Goal: Information Seeking & Learning: Learn about a topic

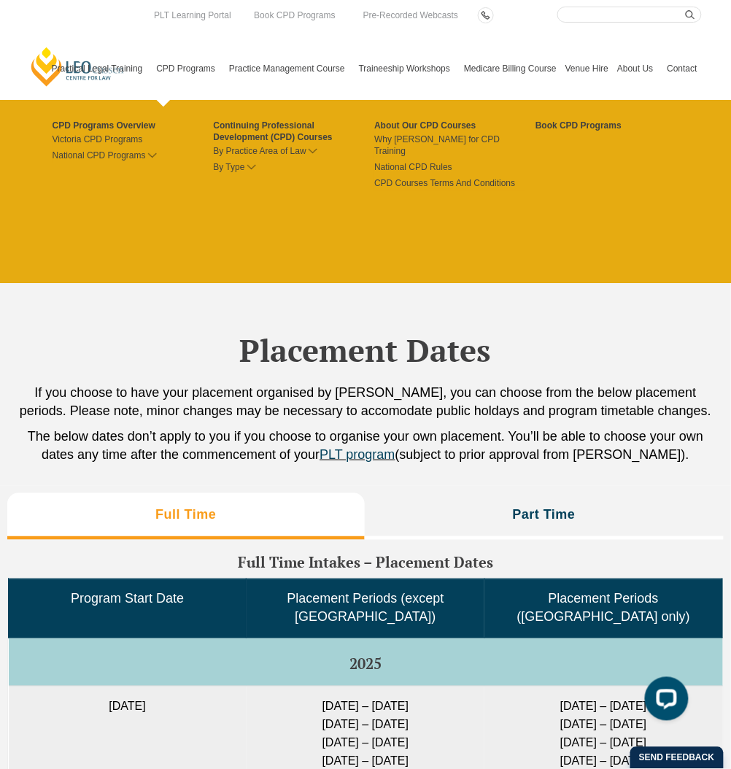
scroll to position [3271, 0]
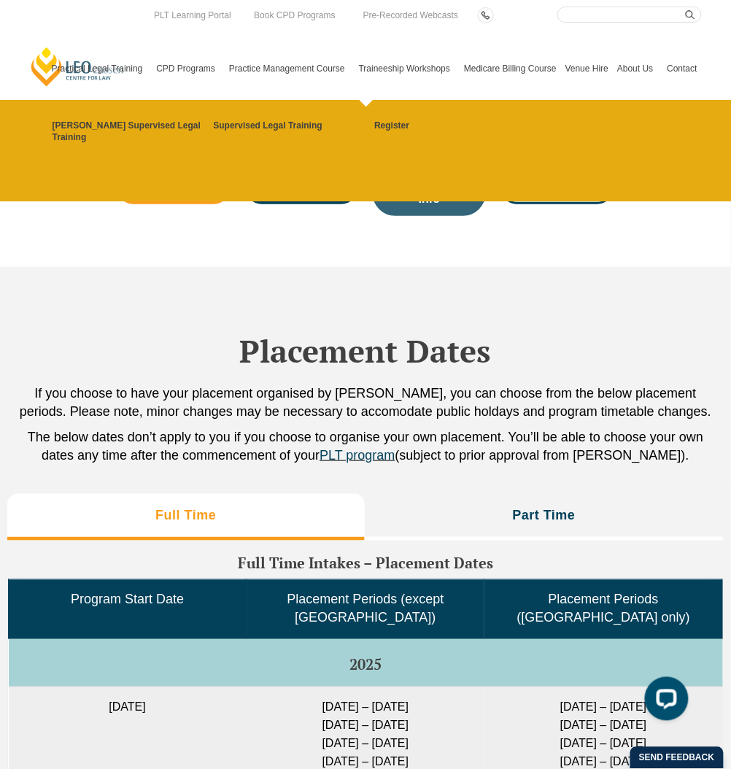
click at [430, 39] on link "Traineeship Workshops" at bounding box center [406, 68] width 105 height 63
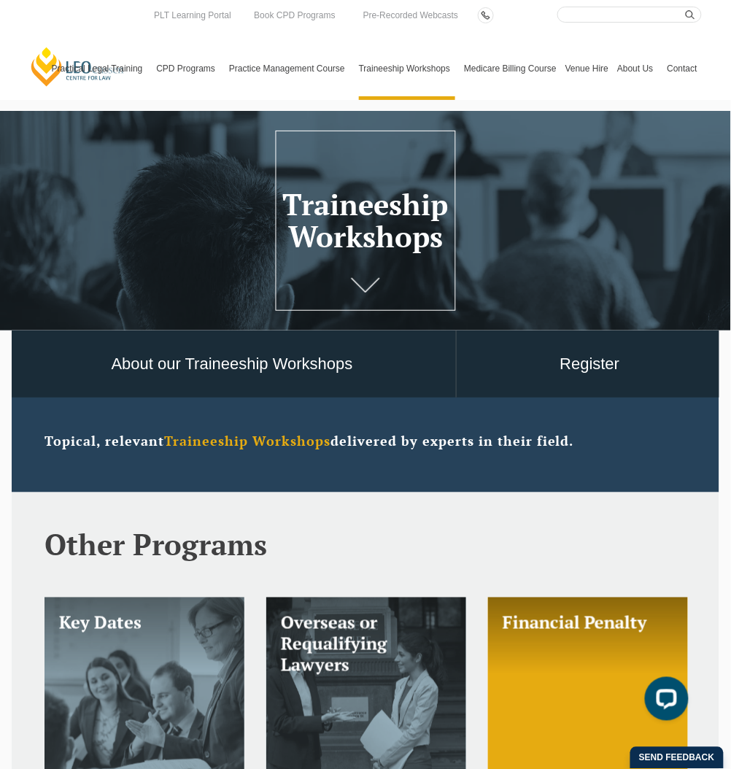
click at [281, 449] on strong "Traineeship Workshops" at bounding box center [247, 441] width 166 height 18
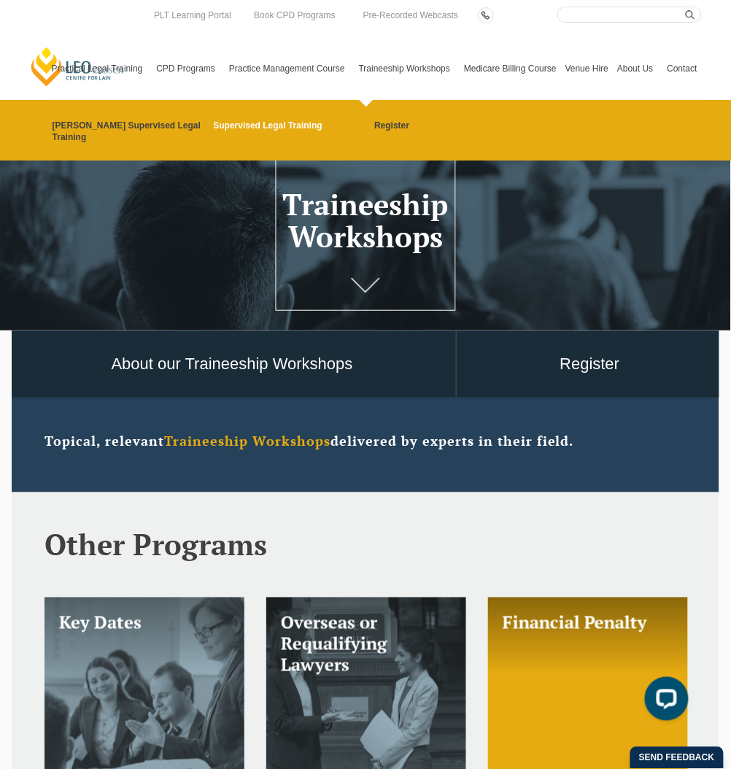
click at [293, 123] on link "Supervised Legal Training" at bounding box center [288, 126] width 151 height 12
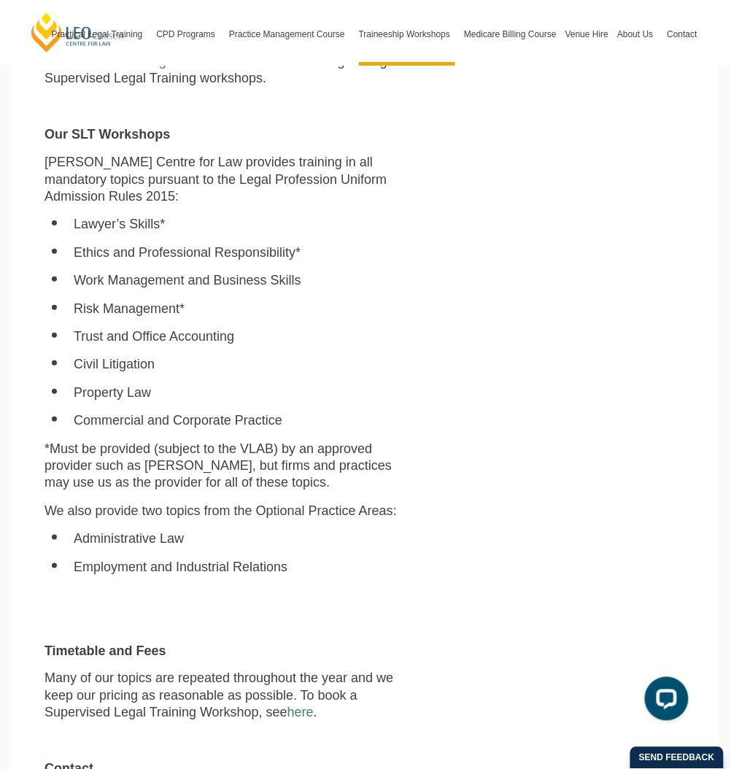
scroll to position [990, 0]
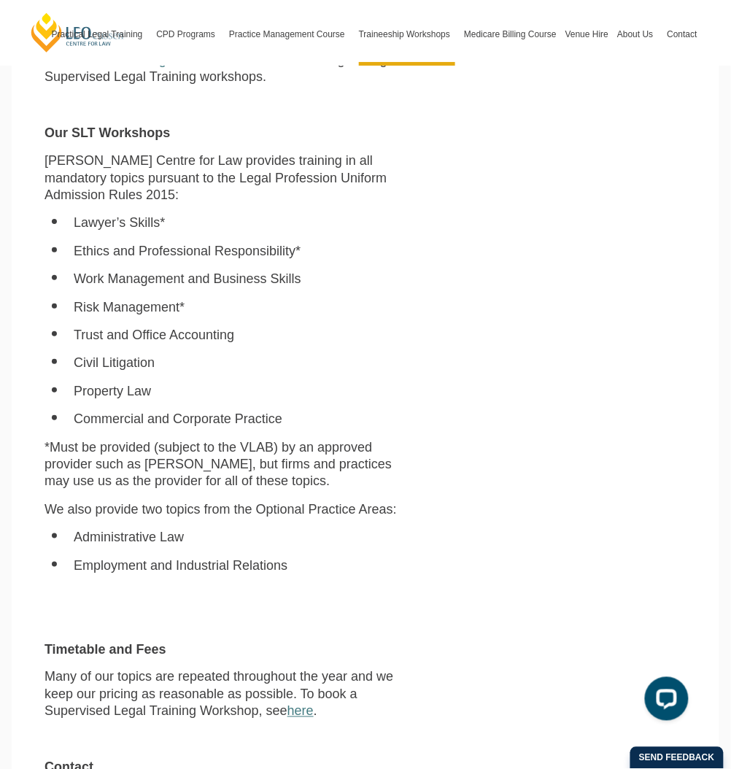
click at [298, 704] on link "here" at bounding box center [300, 711] width 26 height 15
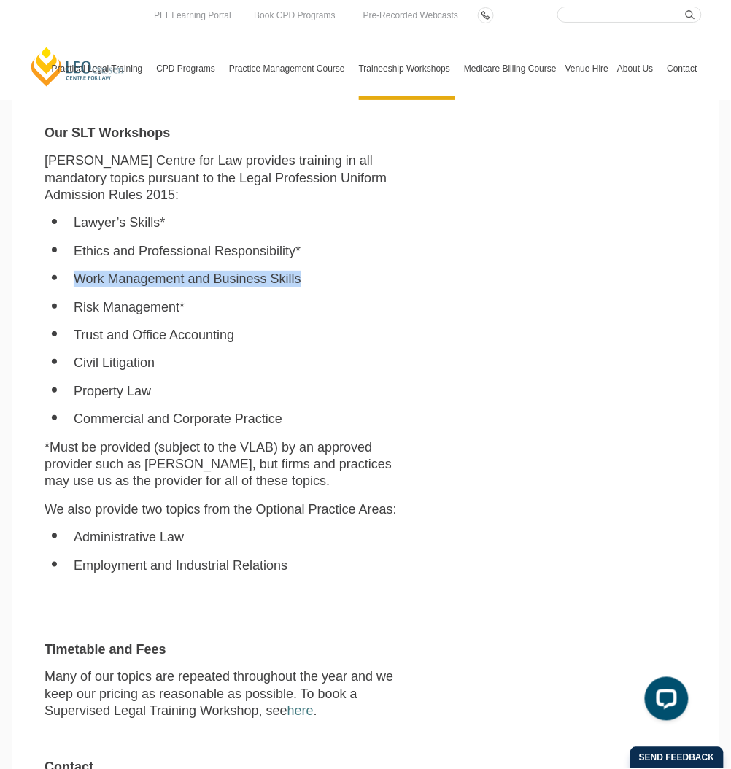
drag, startPoint x: 303, startPoint y: 266, endPoint x: 75, endPoint y: 254, distance: 228.6
click at [75, 254] on ul "Lawyer’s Skills* Ethics and Professional Responsibility* Work Management and Bu…" at bounding box center [226, 320] width 365 height 213
copy li "Work Management and Business Skills"
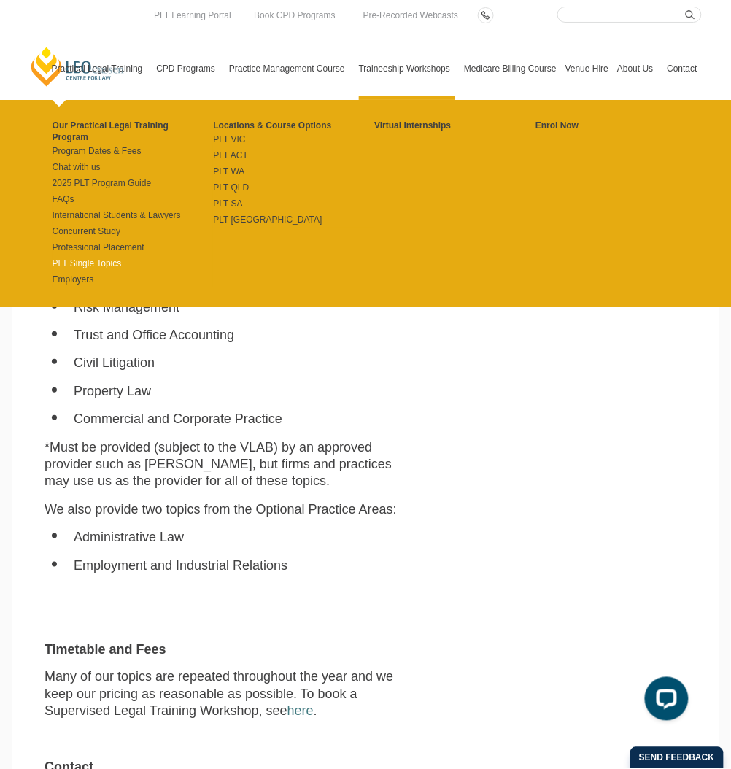
click at [119, 263] on link "PLT Single Topics" at bounding box center [133, 263] width 161 height 12
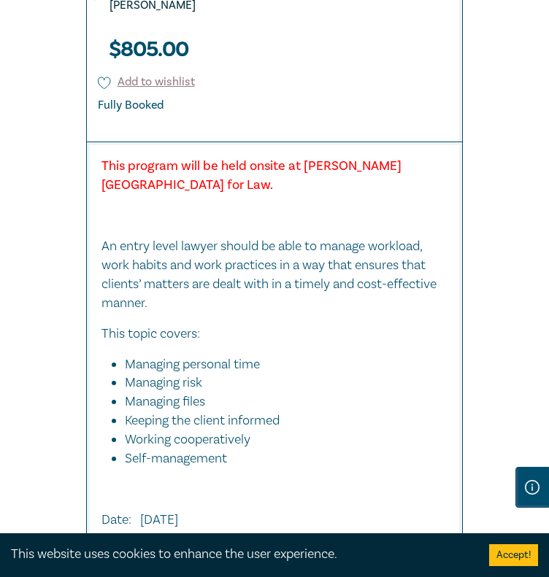
scroll to position [4584, 0]
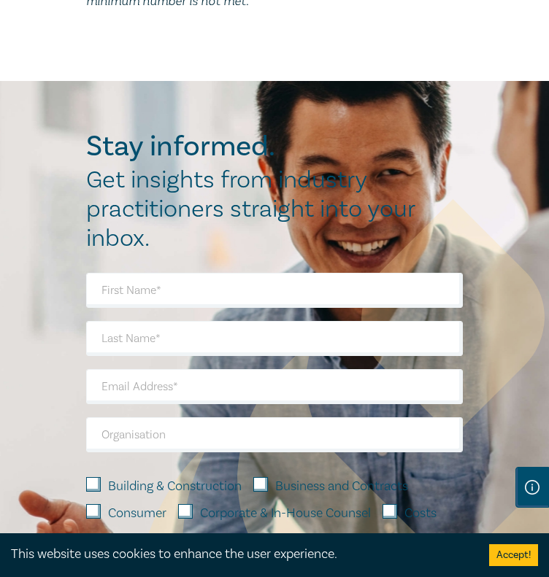
scroll to position [1578, 0]
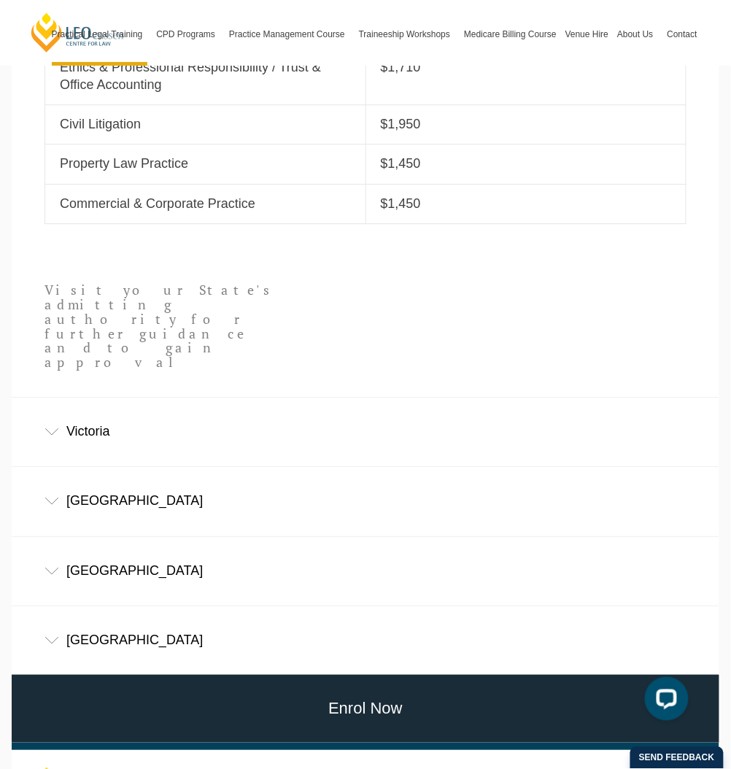
scroll to position [513, 0]
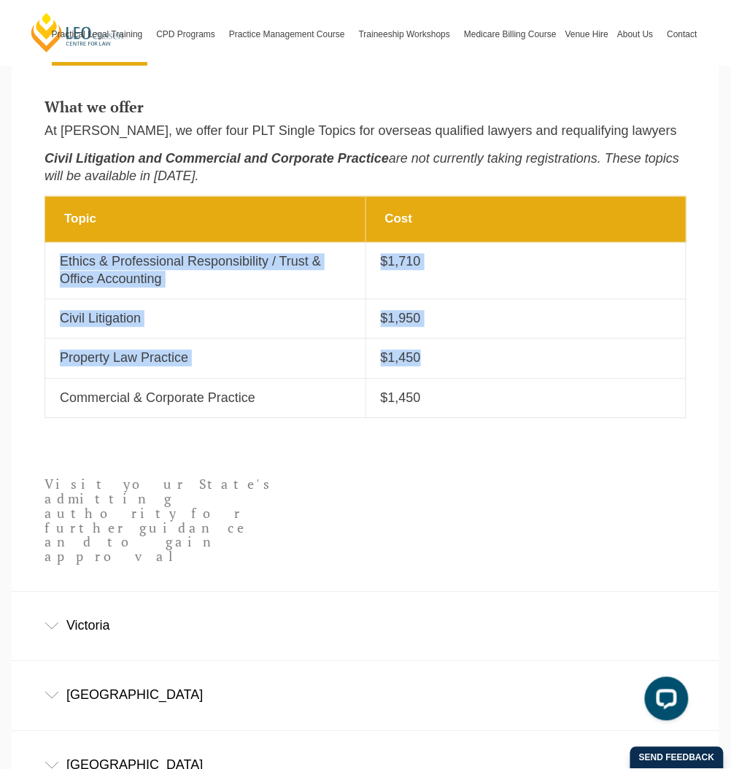
drag, startPoint x: 61, startPoint y: 264, endPoint x: 460, endPoint y: 363, distance: 410.2
click at [460, 363] on tbody "Topic Cost Topic Ethics & Professional Responsibility / Trust & Office Accounti…" at bounding box center [365, 308] width 641 height 222
copy tbody "Ethics & Professional Responsibility / Trust & Office Accounting Cost $1,710 To…"
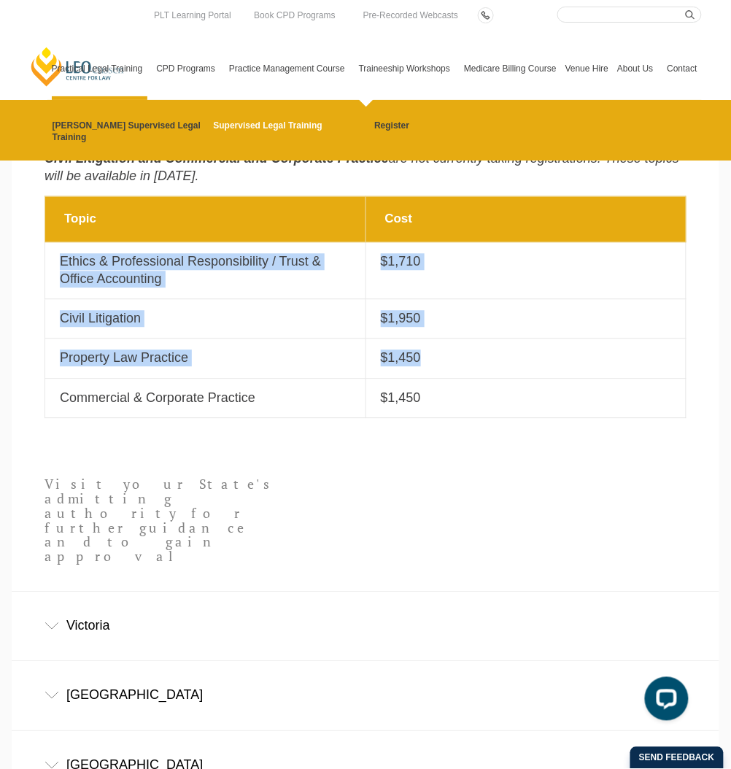
click at [287, 120] on link "Supervised Legal Training" at bounding box center [288, 126] width 151 height 12
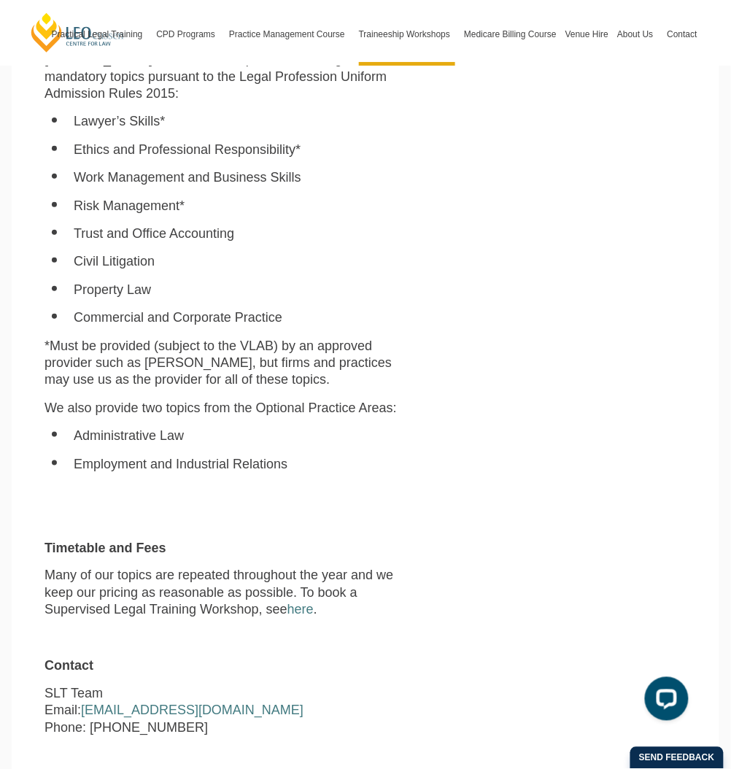
scroll to position [1092, 0]
click at [297, 602] on link "here" at bounding box center [300, 609] width 26 height 15
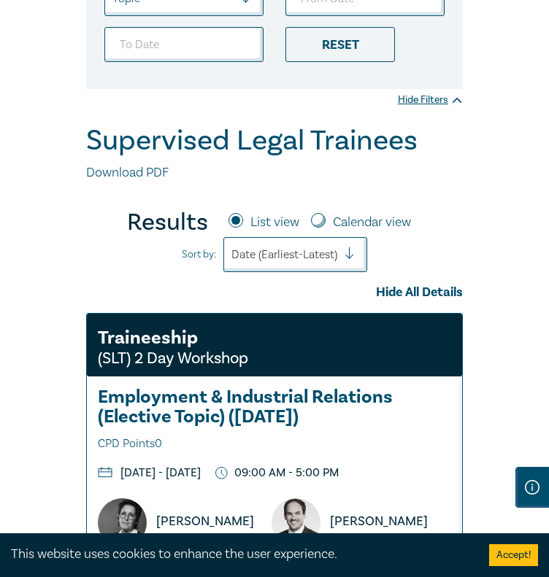
scroll to position [320, 0]
